Goal: Task Accomplishment & Management: Use online tool/utility

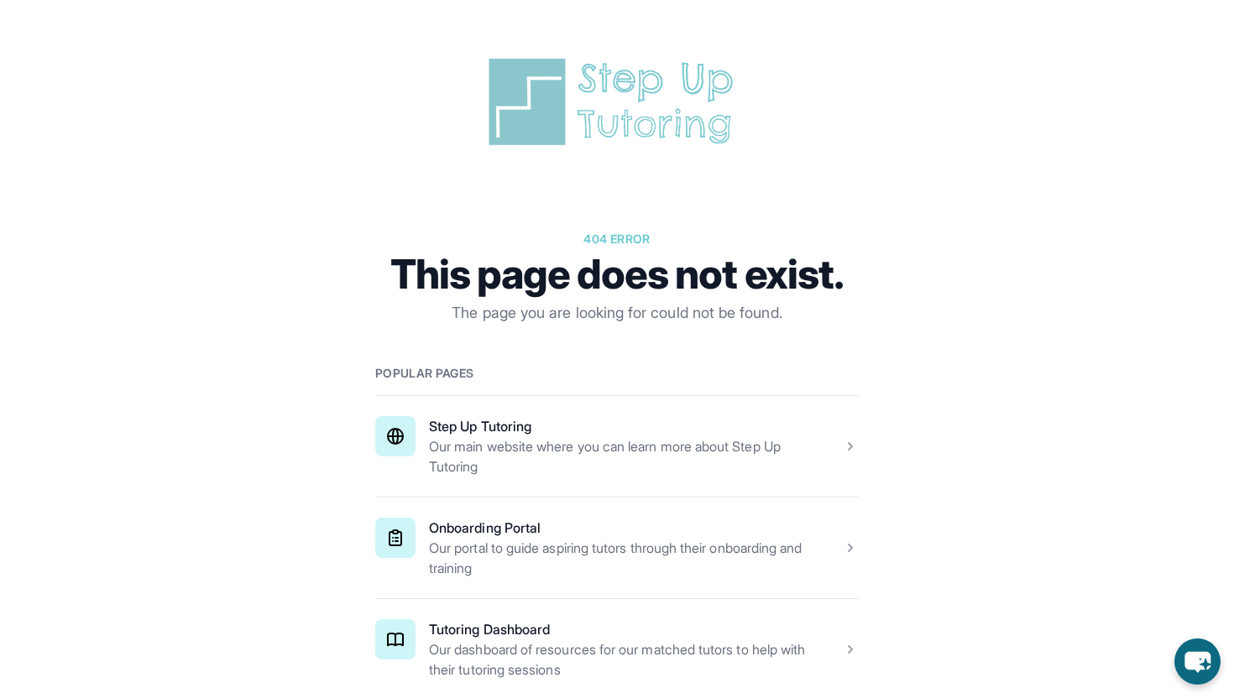
scroll to position [185, 0]
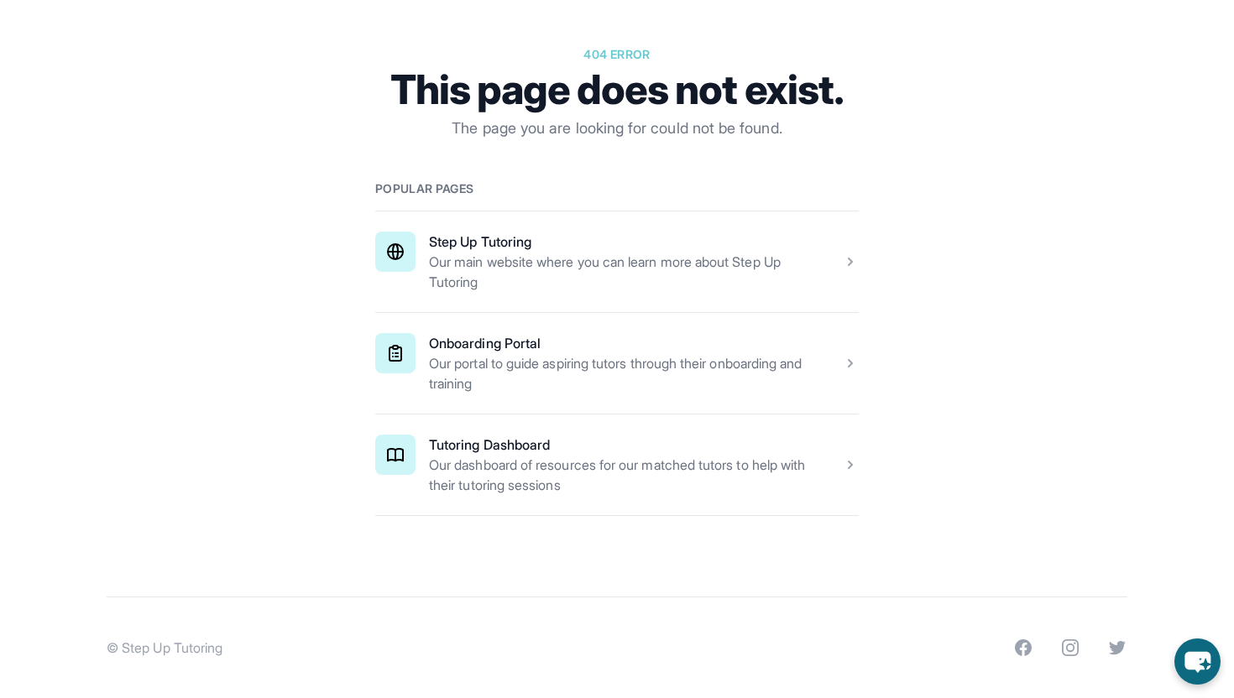
click at [541, 261] on span at bounding box center [617, 262] width 484 height 101
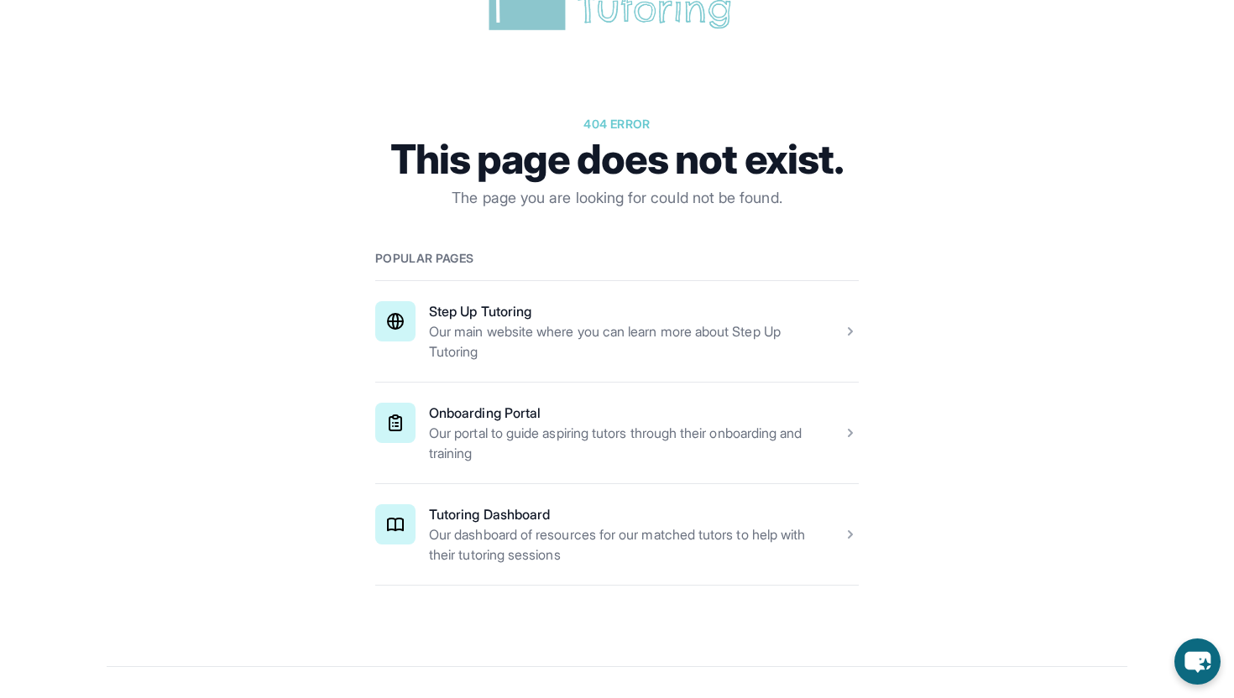
scroll to position [134, 0]
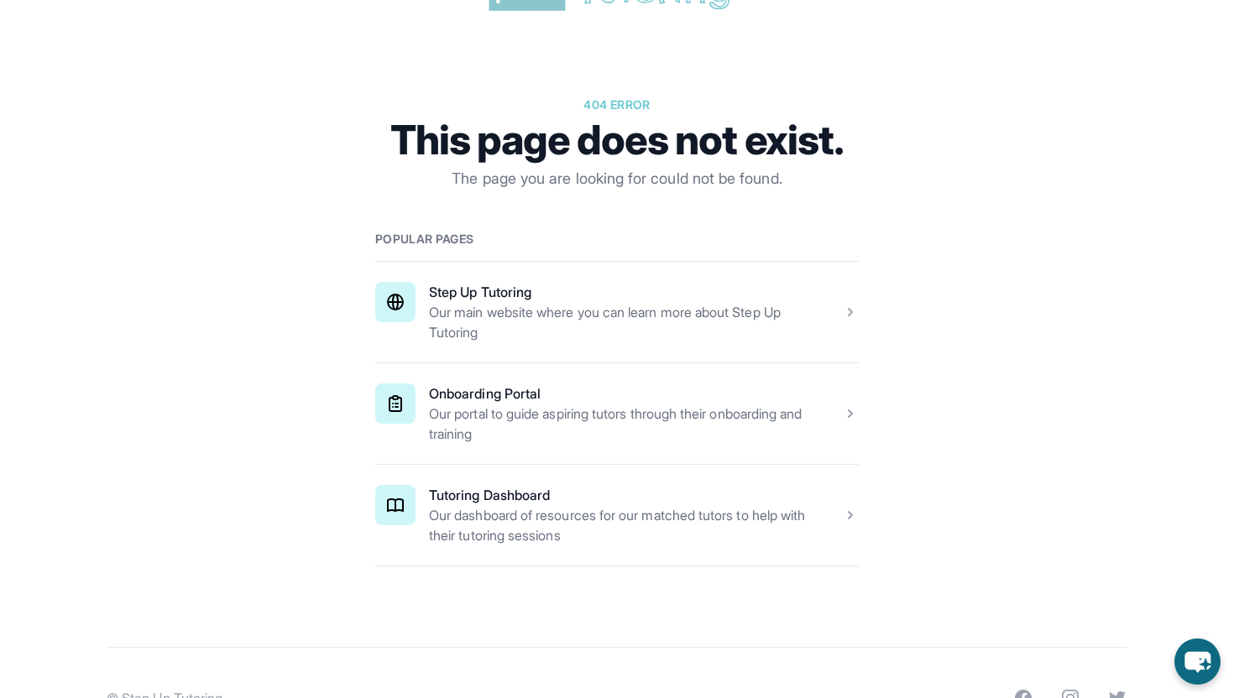
click at [583, 489] on span at bounding box center [617, 515] width 484 height 101
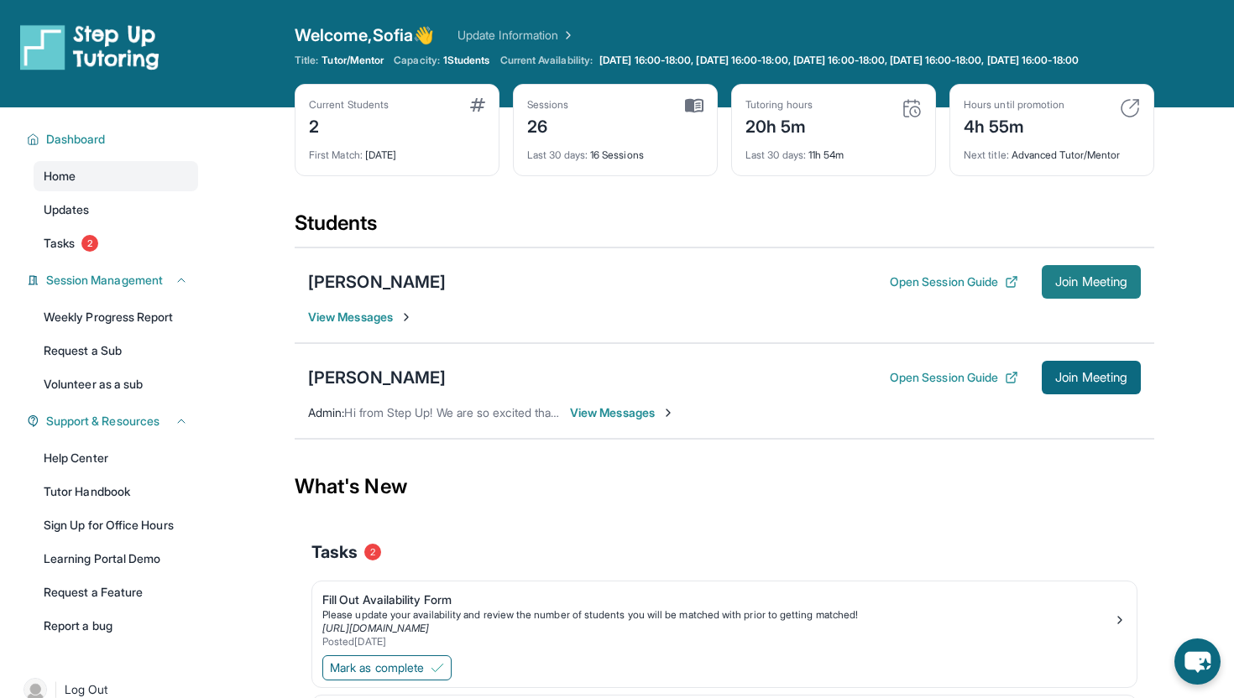
click at [1055, 287] on span "Join Meeting" at bounding box center [1091, 282] width 72 height 10
click at [1095, 299] on button "Join Meeting" at bounding box center [1091, 282] width 99 height 34
